Goal: Task Accomplishment & Management: Complete application form

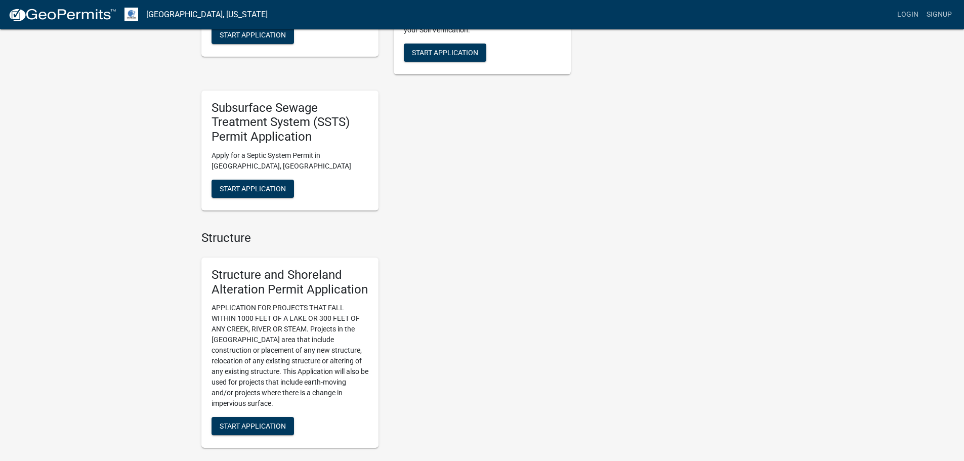
scroll to position [485, 0]
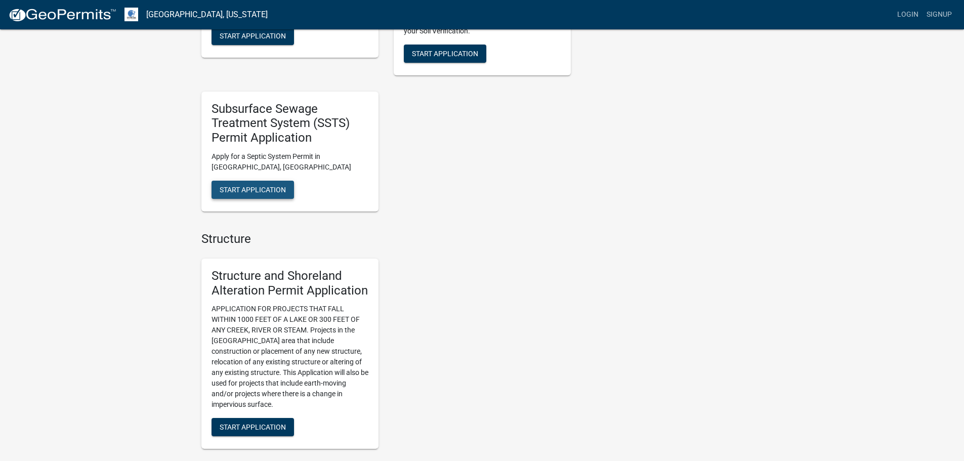
click at [280, 193] on span "Start Application" at bounding box center [253, 189] width 66 height 8
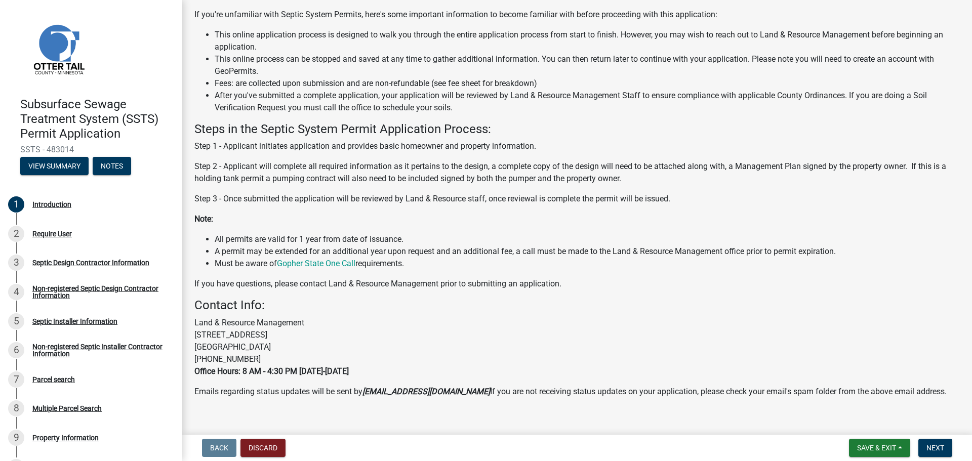
scroll to position [104, 0]
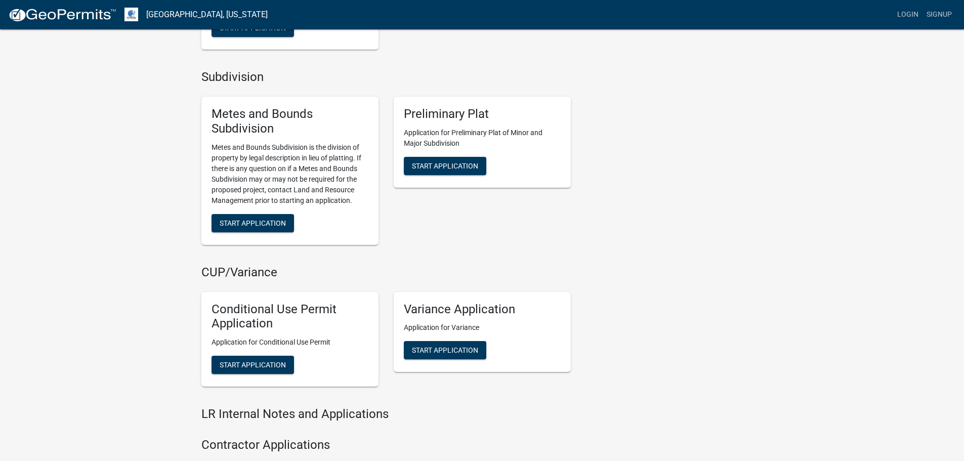
scroll to position [911, 0]
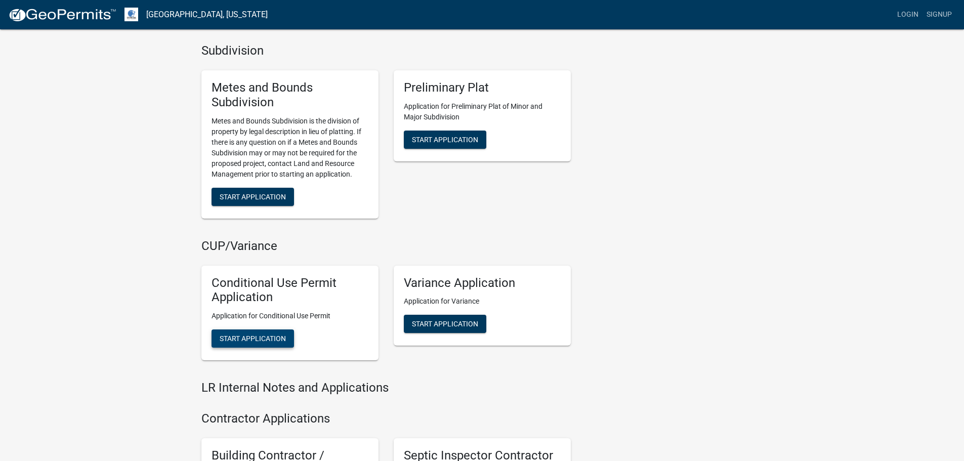
click at [256, 339] on span "Start Application" at bounding box center [253, 339] width 66 height 8
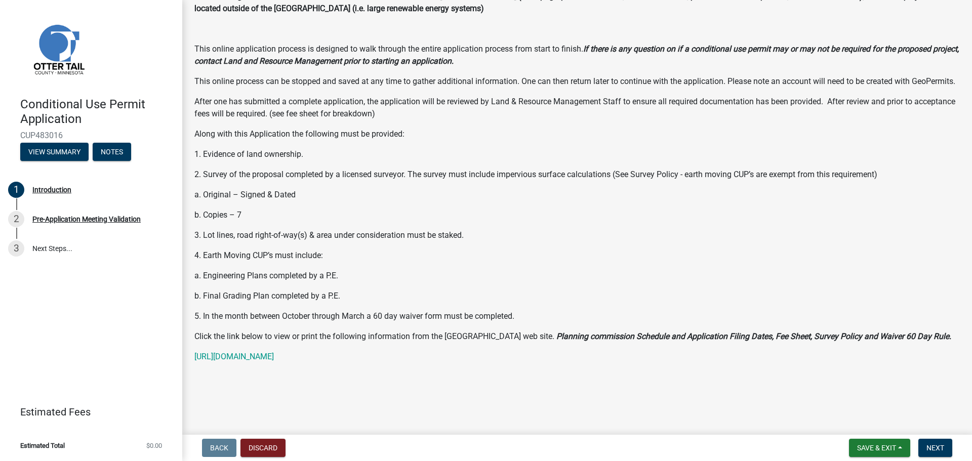
scroll to position [51, 0]
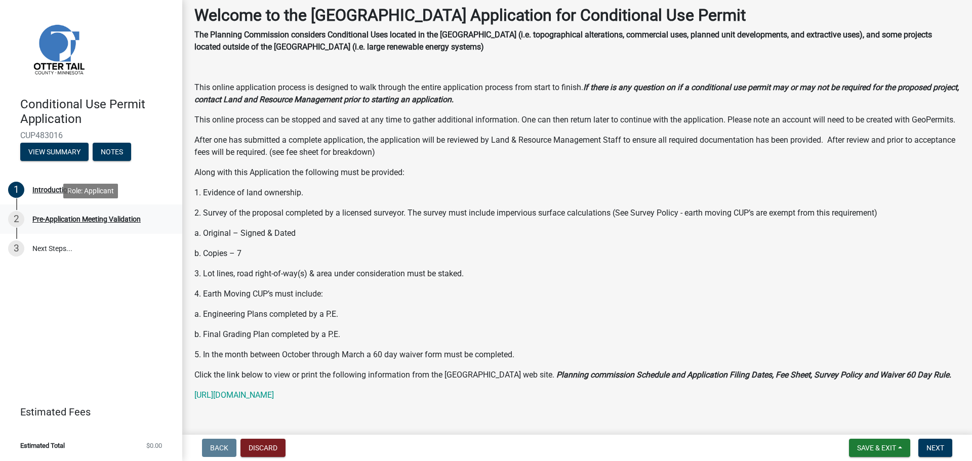
click at [117, 217] on div "Pre-Application Meeting Validation" at bounding box center [86, 219] width 108 height 7
